Goal: Information Seeking & Learning: Learn about a topic

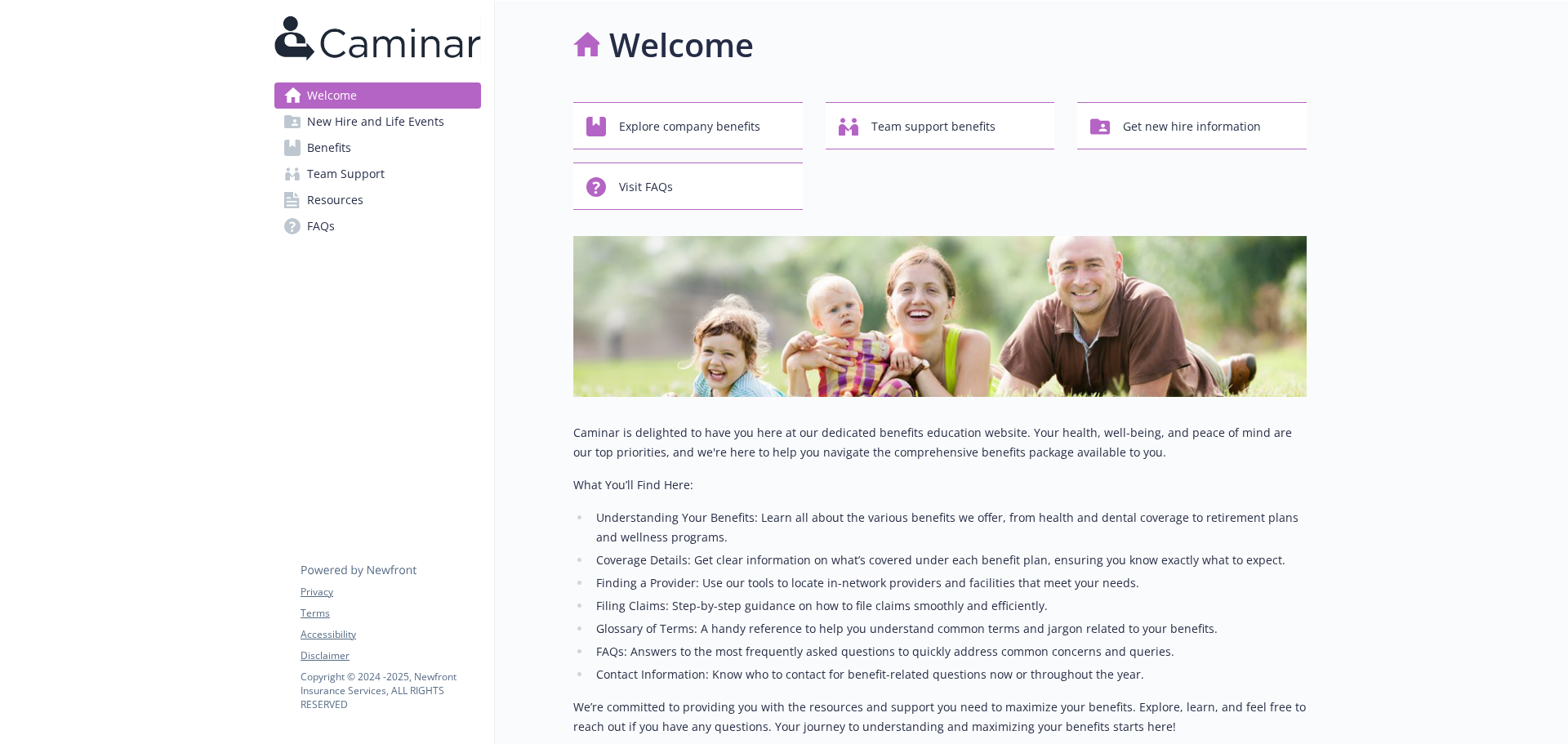
click at [343, 149] on span "Benefits" at bounding box center [329, 147] width 44 height 26
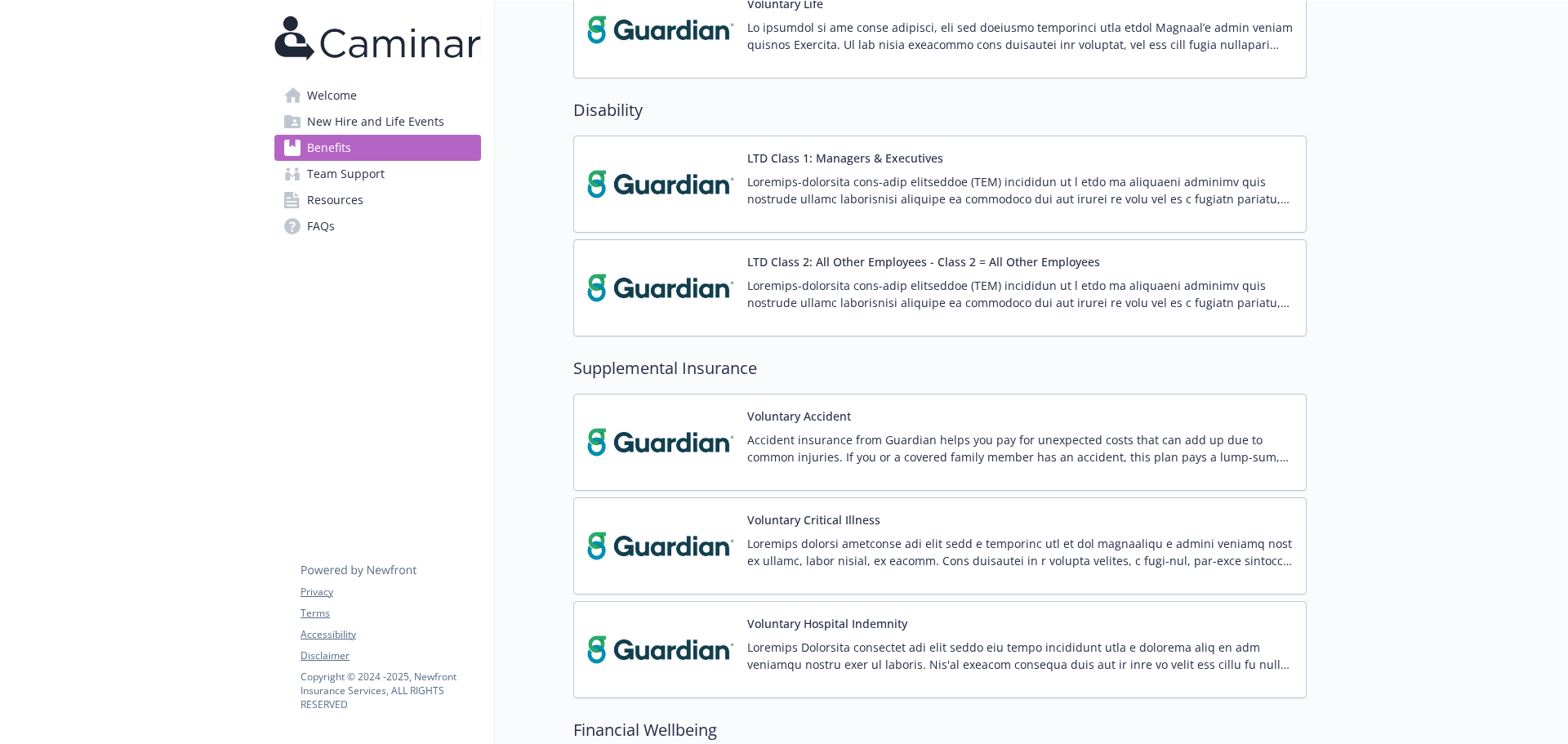
scroll to position [1388, 0]
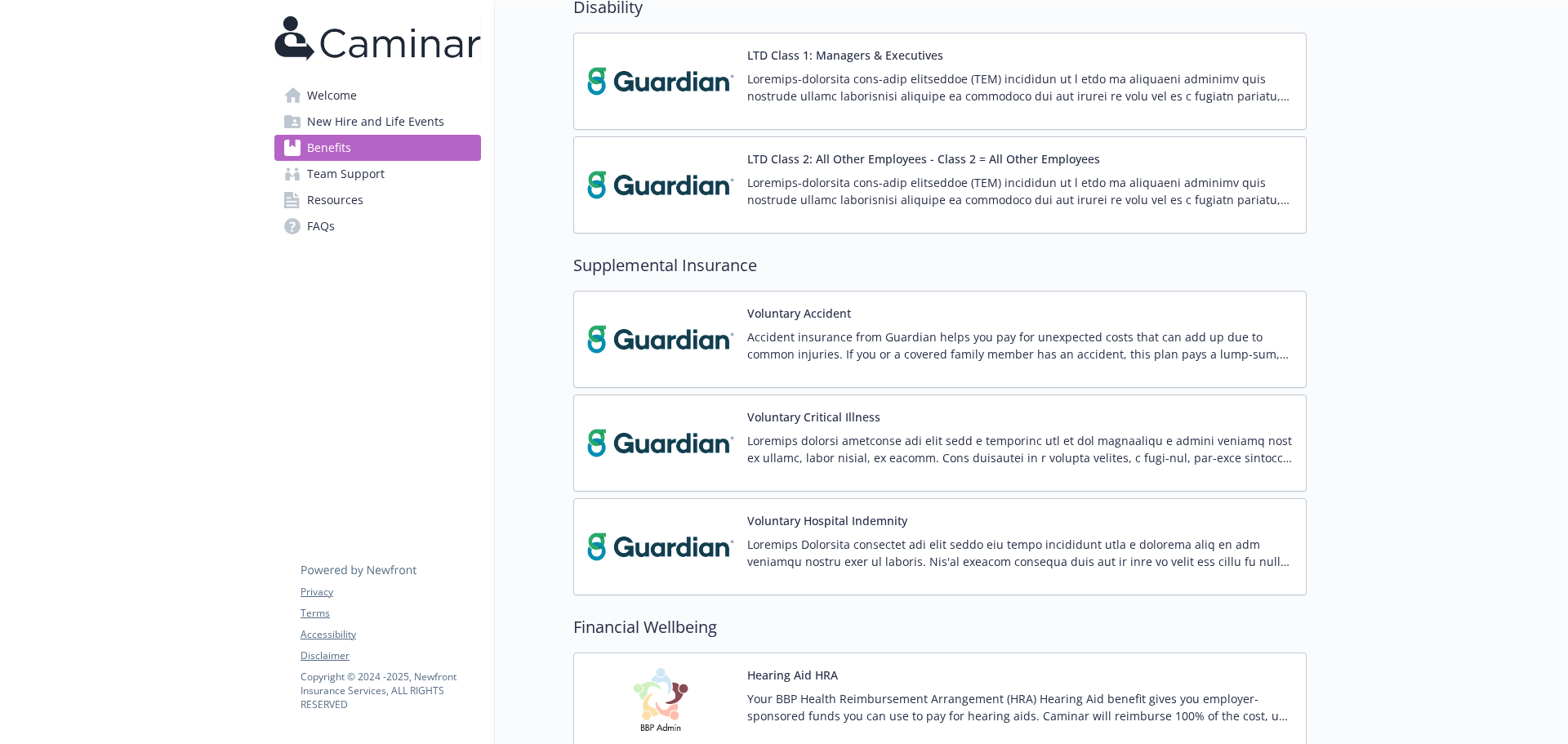
click at [808, 423] on button "Voluntary Critical Illness" at bounding box center [814, 416] width 133 height 17
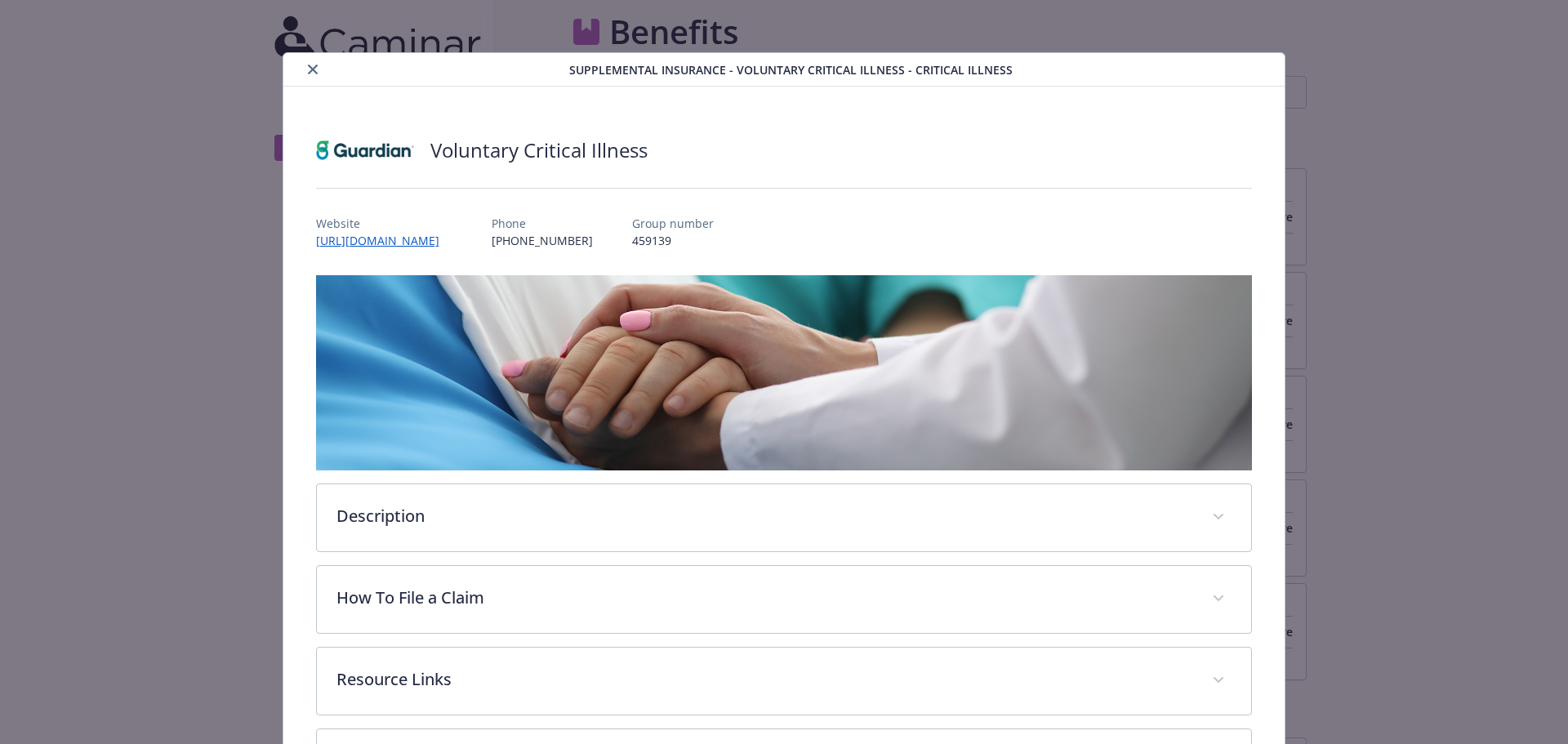
scroll to position [1388, 0]
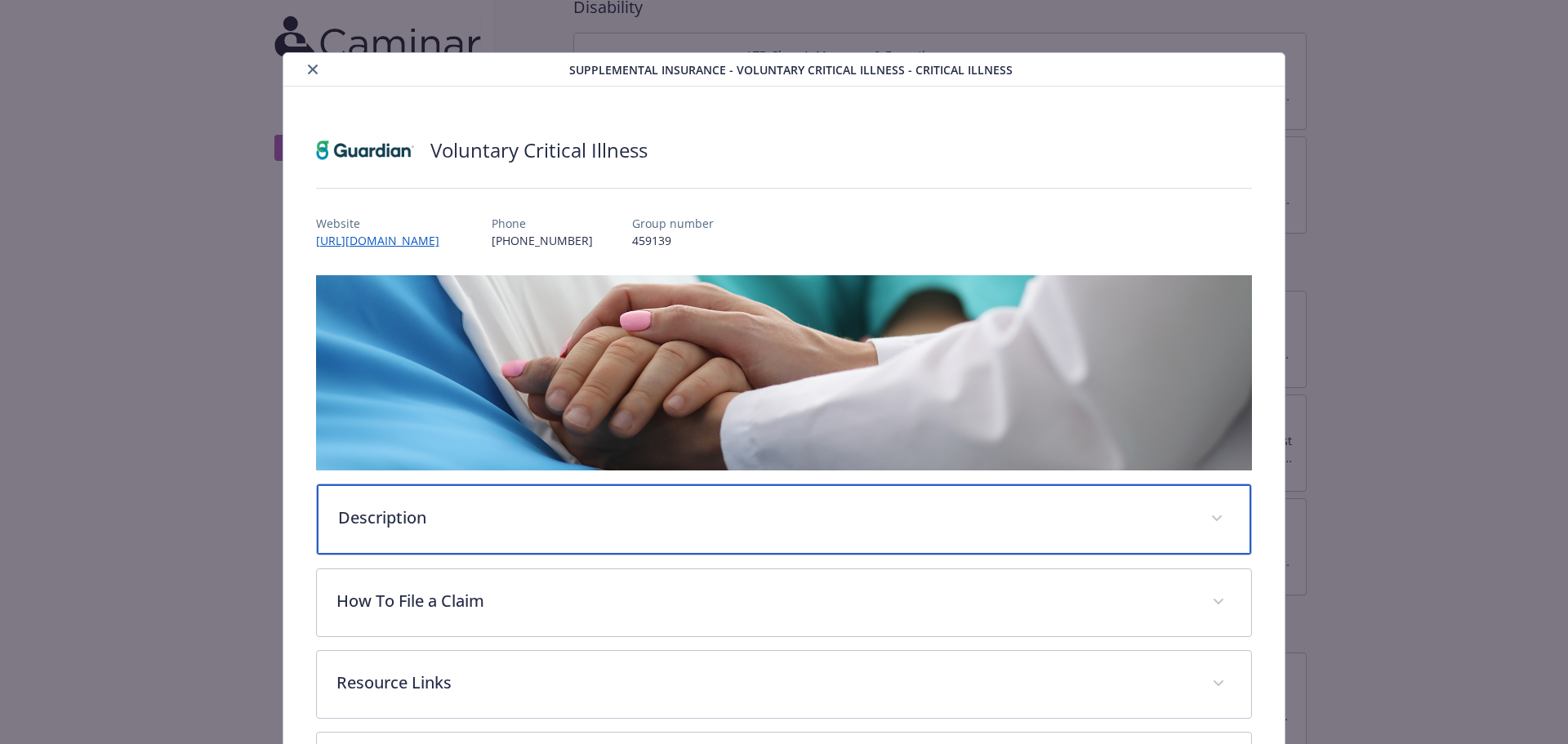
click at [519, 501] on div "Description" at bounding box center [784, 519] width 935 height 70
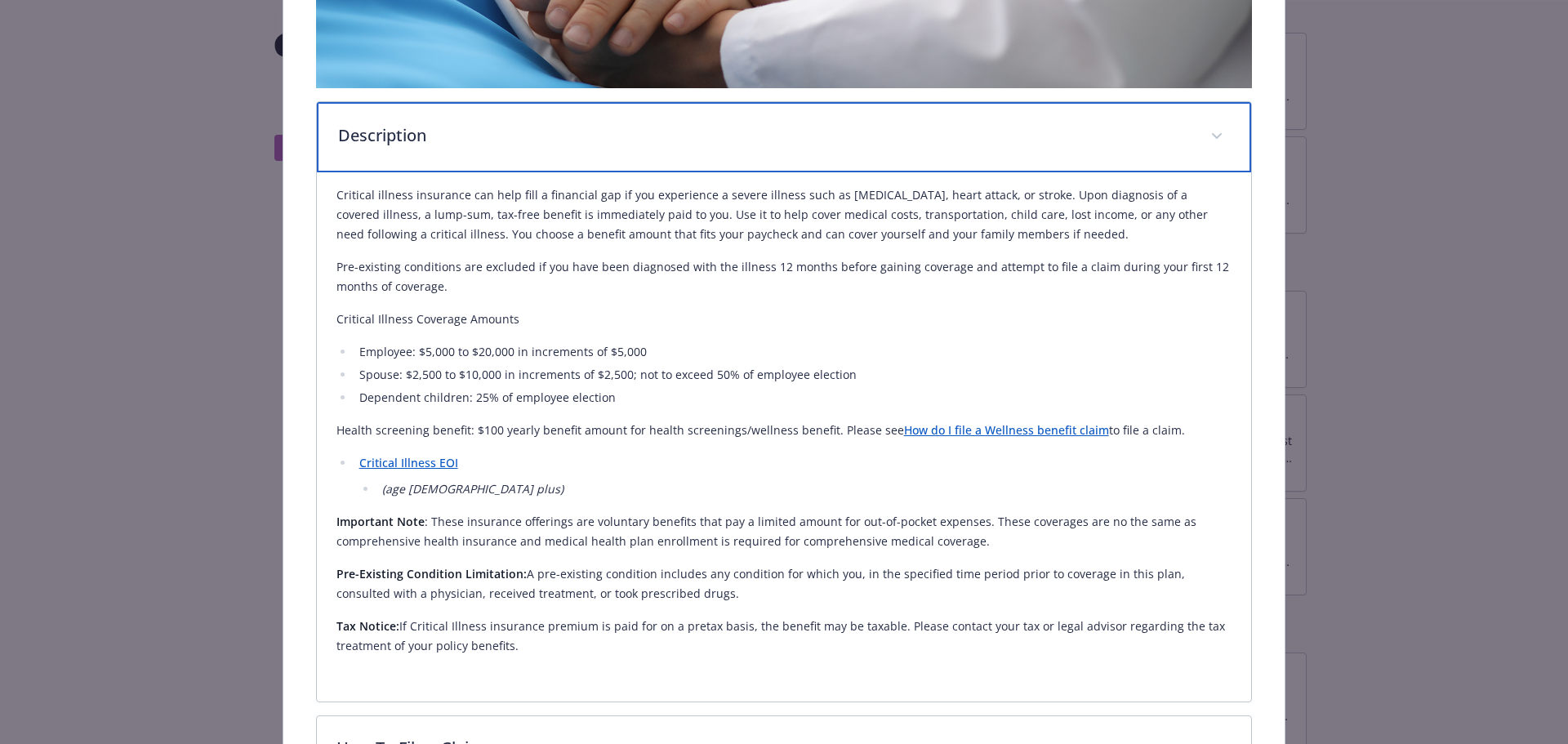
scroll to position [408, 0]
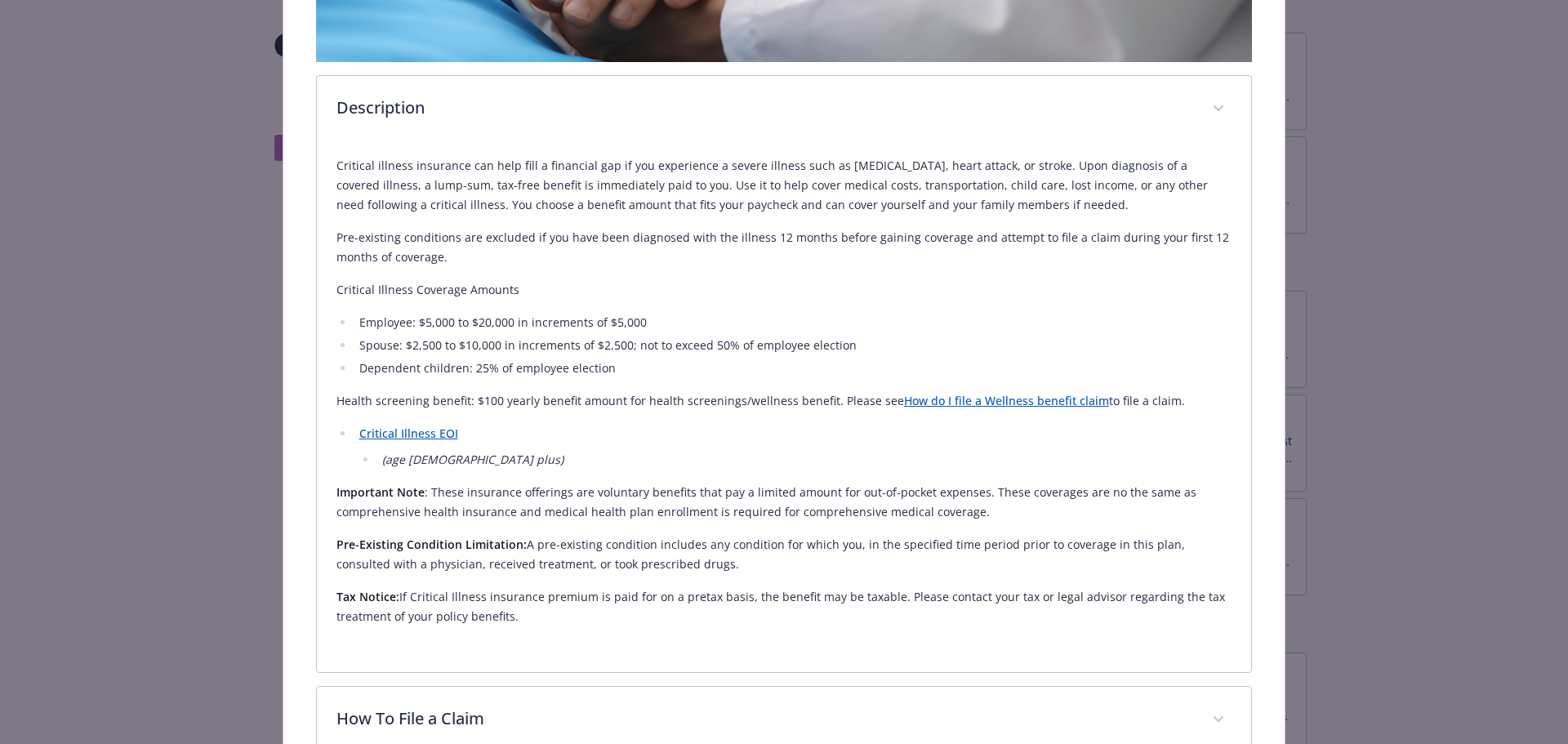
click at [458, 405] on p "Health screening benefit: $100 yearly benefit amount for health screenings/well…" at bounding box center [784, 400] width 896 height 20
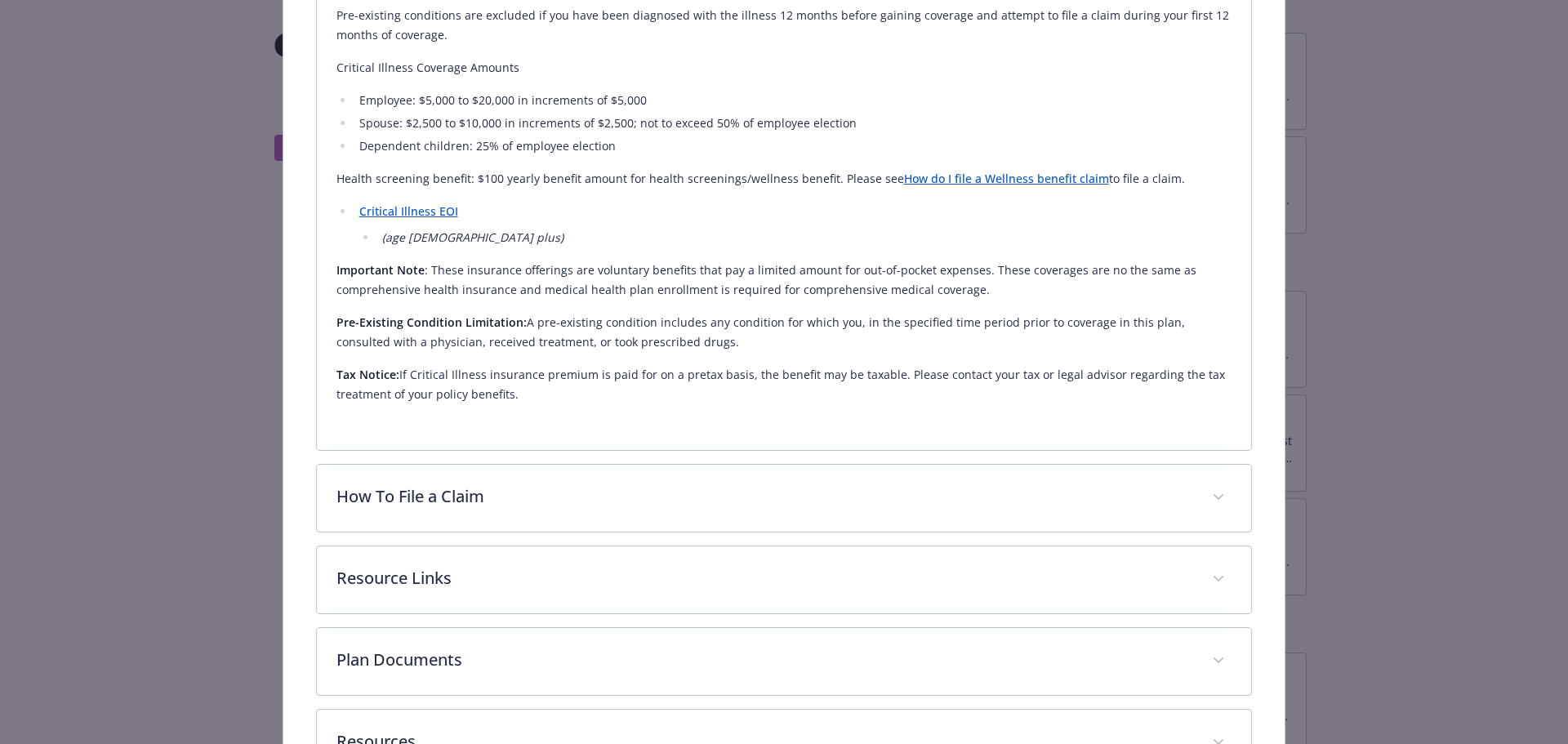
scroll to position [754, 0]
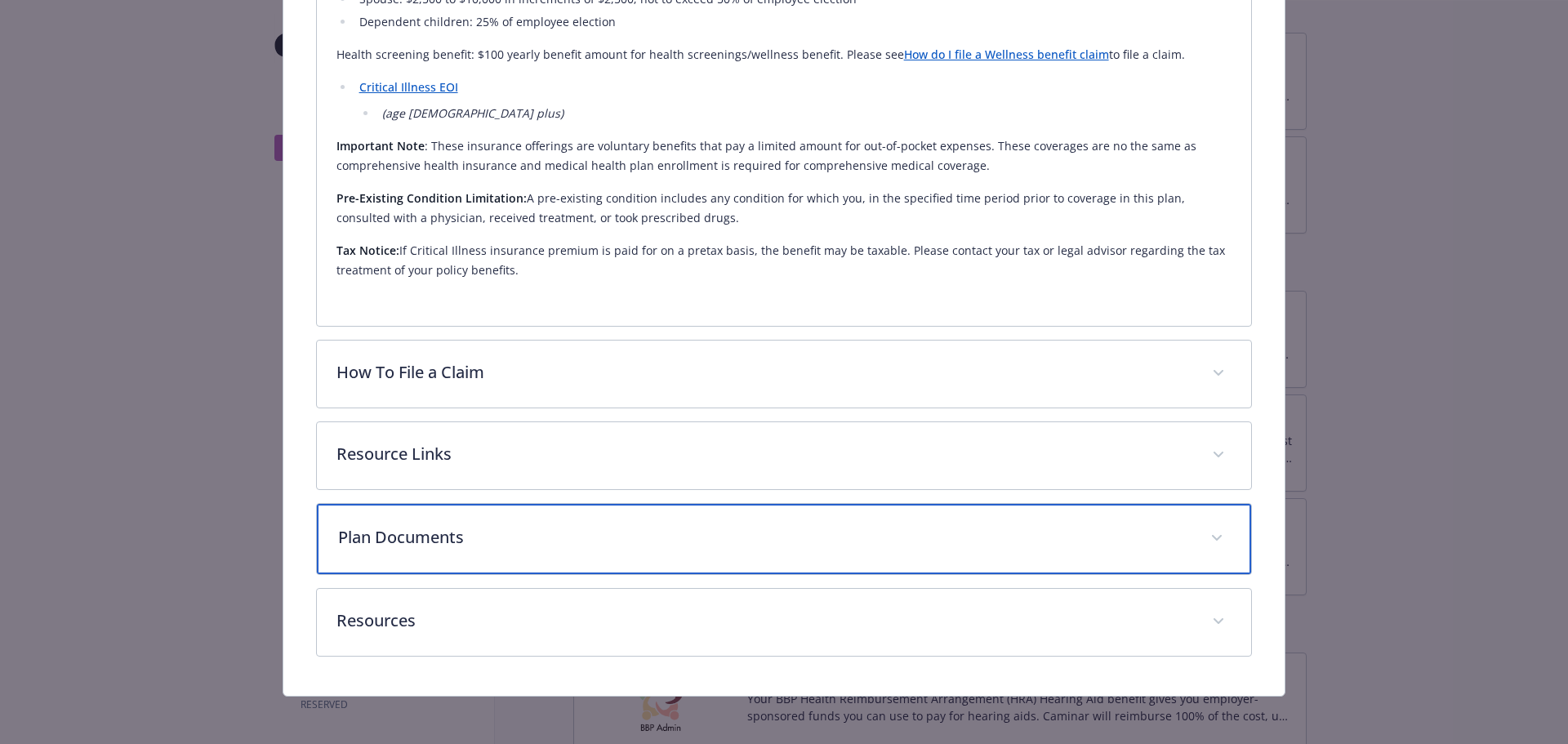
click at [446, 514] on div "Plan Documents" at bounding box center [784, 539] width 935 height 70
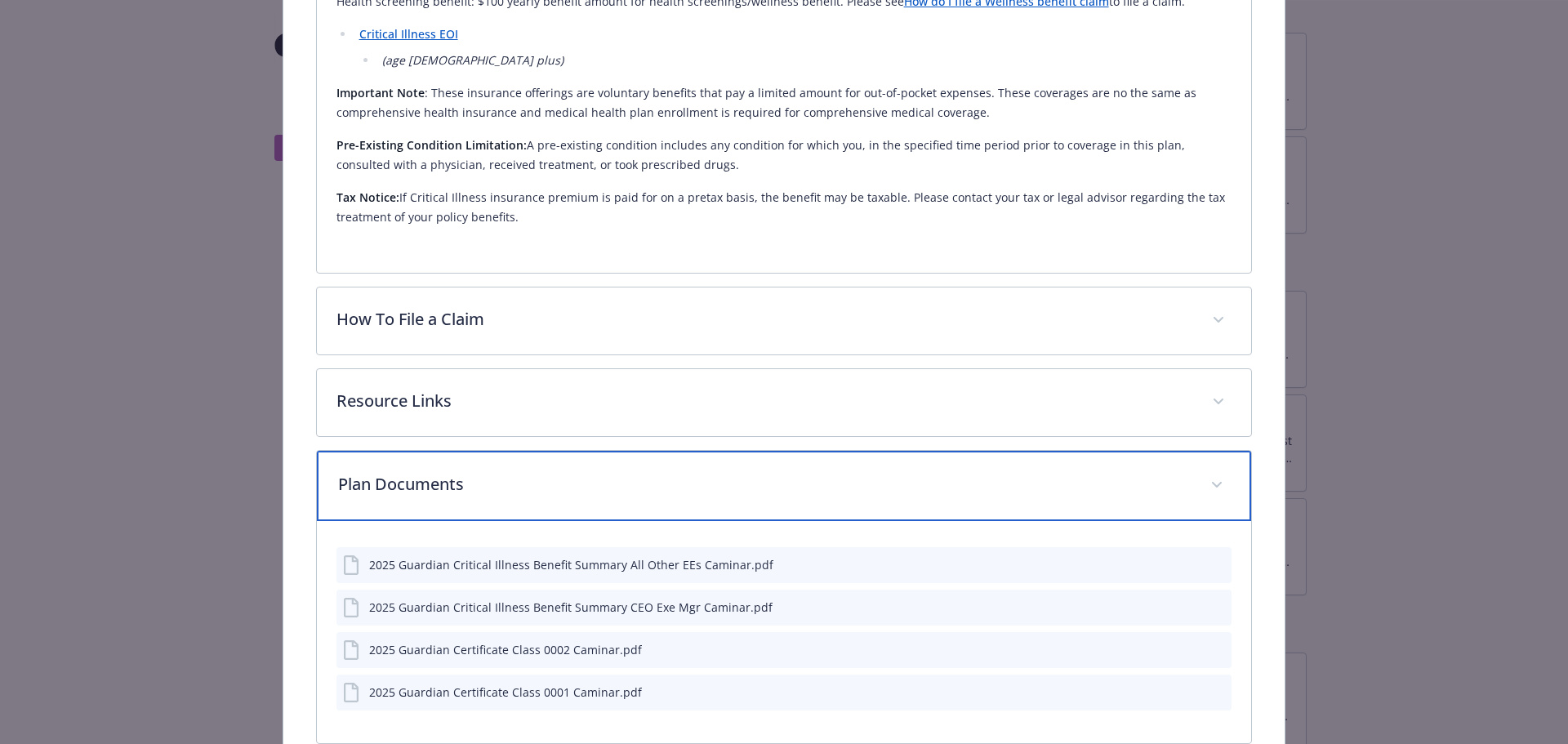
scroll to position [835, 0]
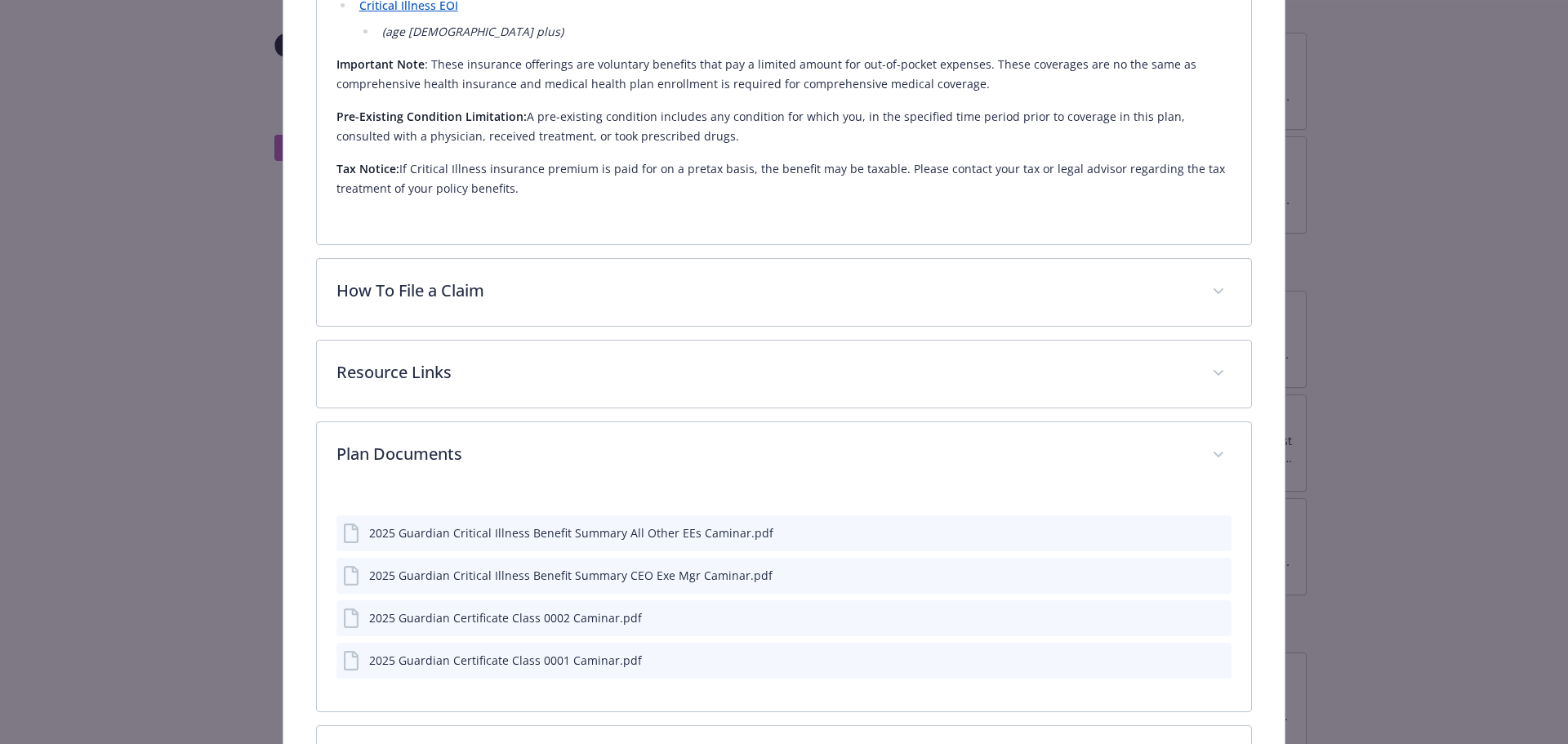
click at [247, 363] on div "Supplemental Insurance - Voluntary Critical Illness - Critical Illness Voluntar…" at bounding box center [784, 25] width 1254 height 1618
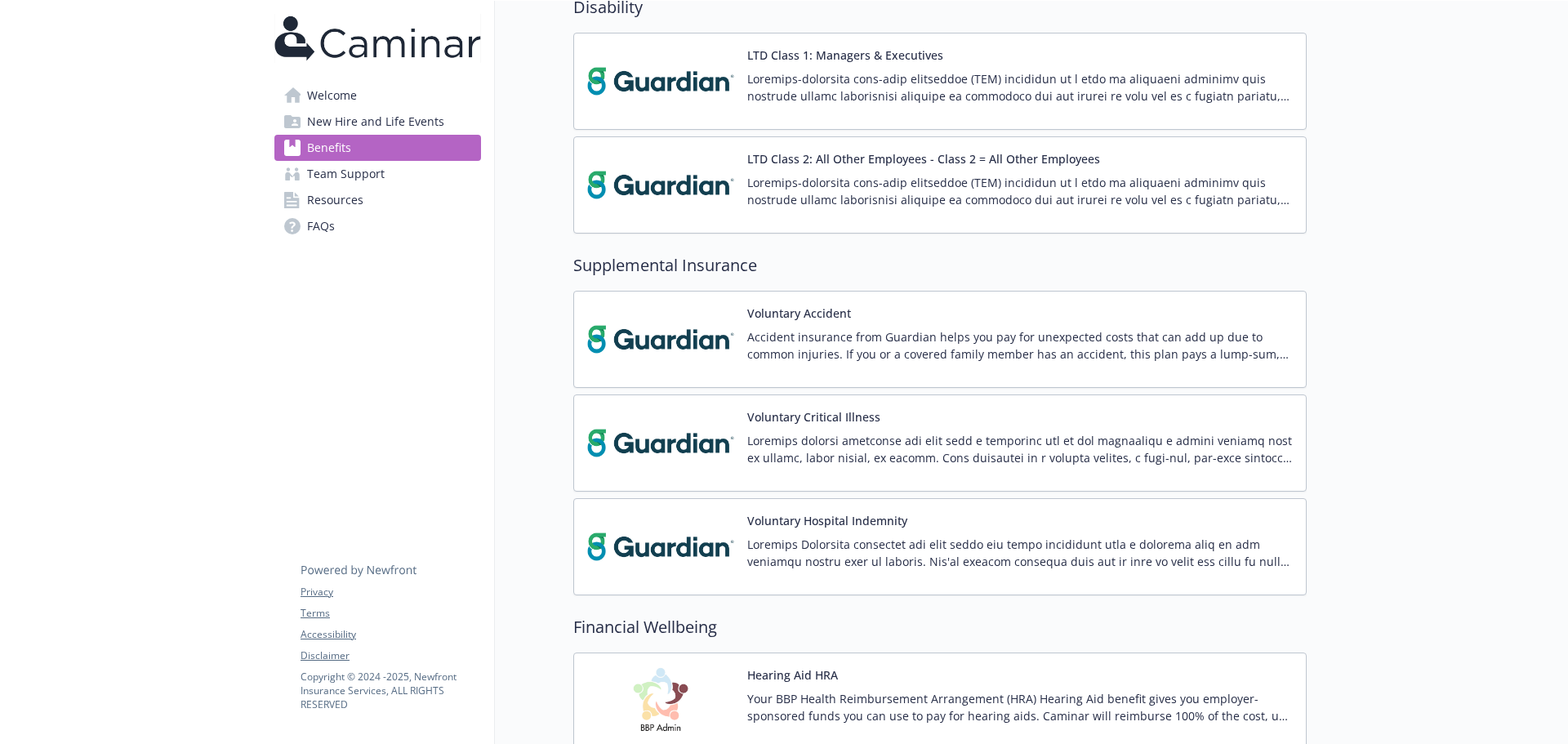
click at [344, 199] on span "Resources" at bounding box center [335, 199] width 56 height 26
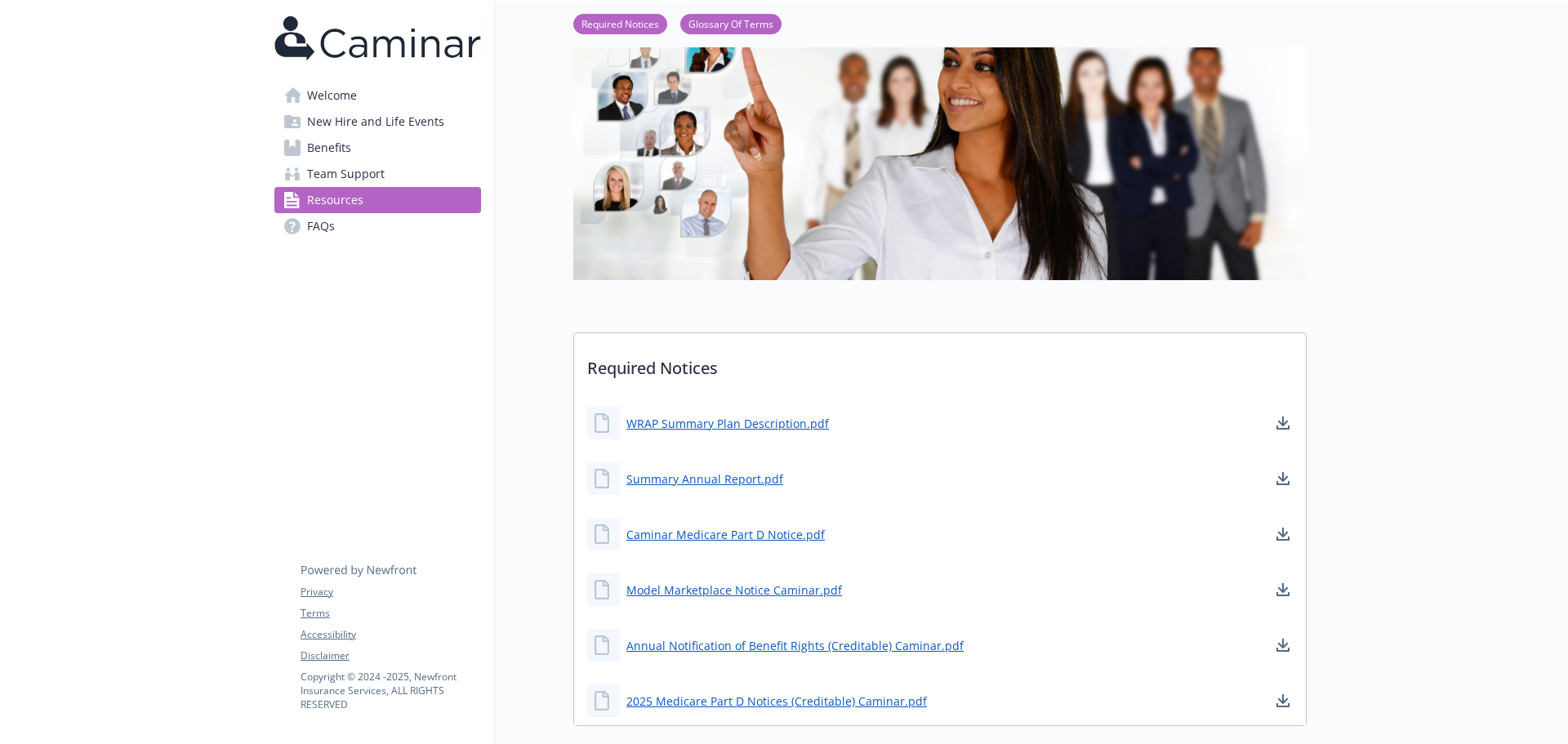
scroll to position [245, 0]
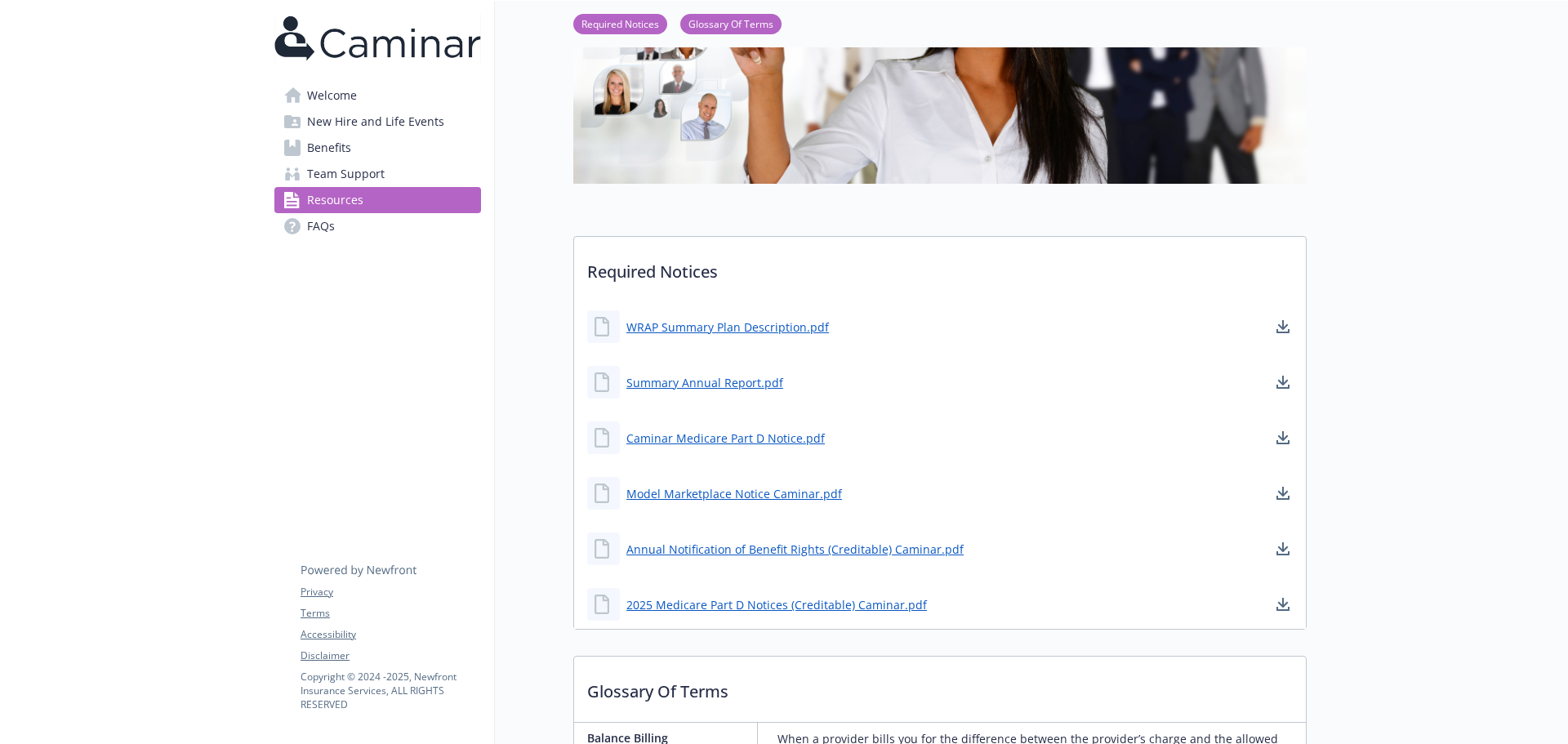
click at [379, 125] on span "New Hire and Life Events" at bounding box center [376, 121] width 137 height 26
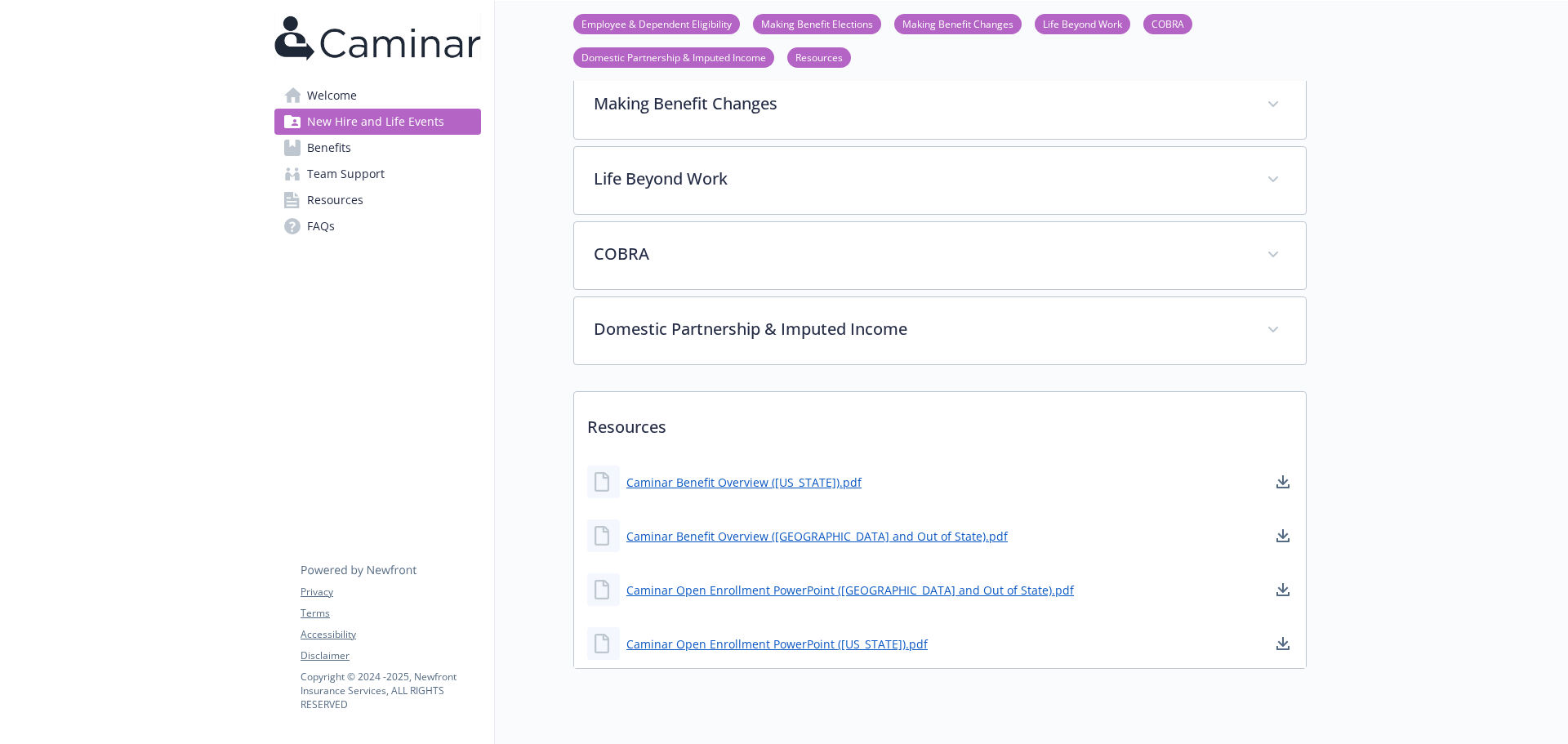
scroll to position [482, 0]
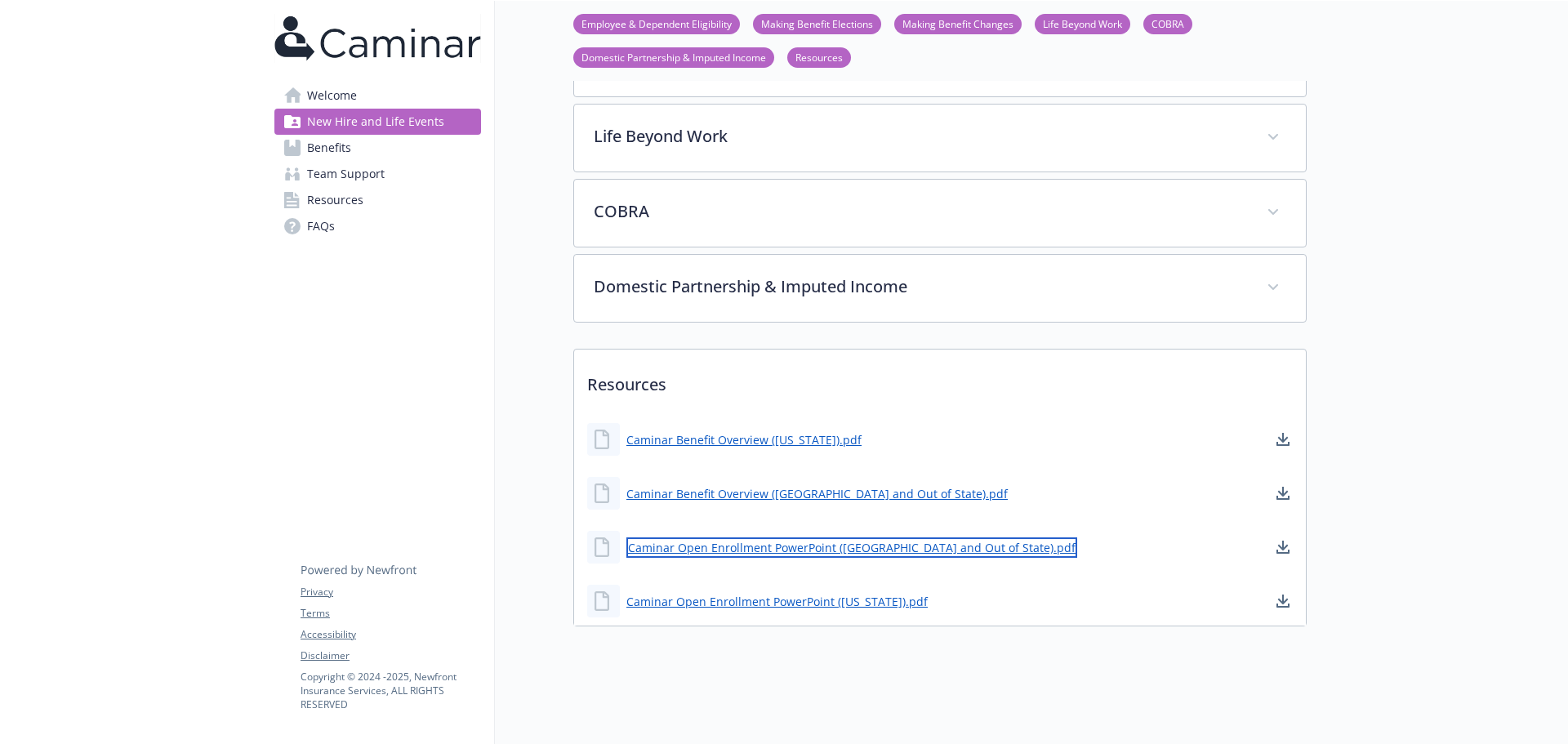
click at [696, 537] on link "Caminar Open Enrollment PowerPoint ([GEOGRAPHIC_DATA] and Out of State).pdf" at bounding box center [851, 547] width 451 height 20
